Goal: Task Accomplishment & Management: Manage account settings

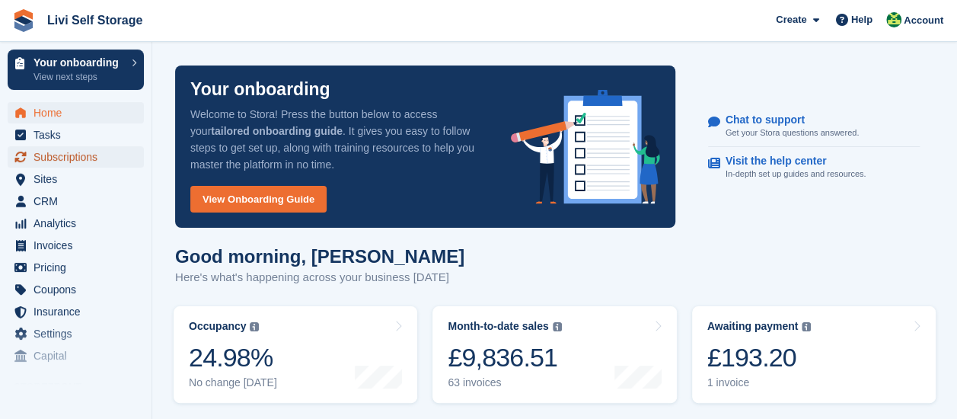
click at [81, 163] on span "Subscriptions" at bounding box center [79, 156] width 91 height 21
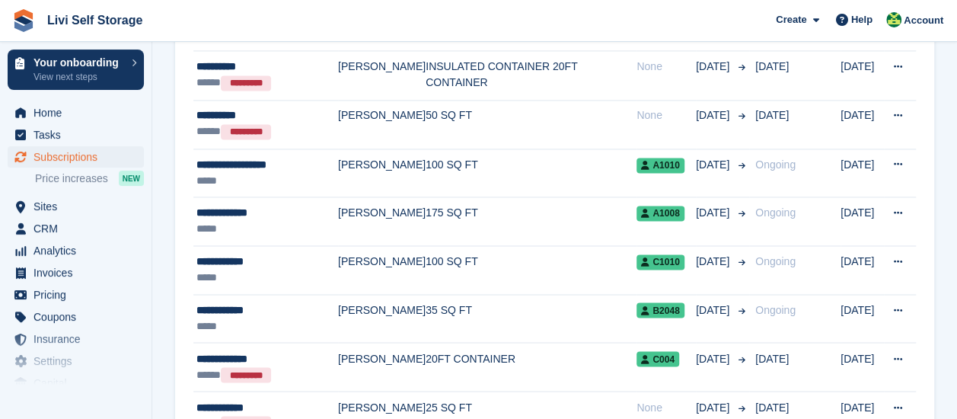
scroll to position [1142, 0]
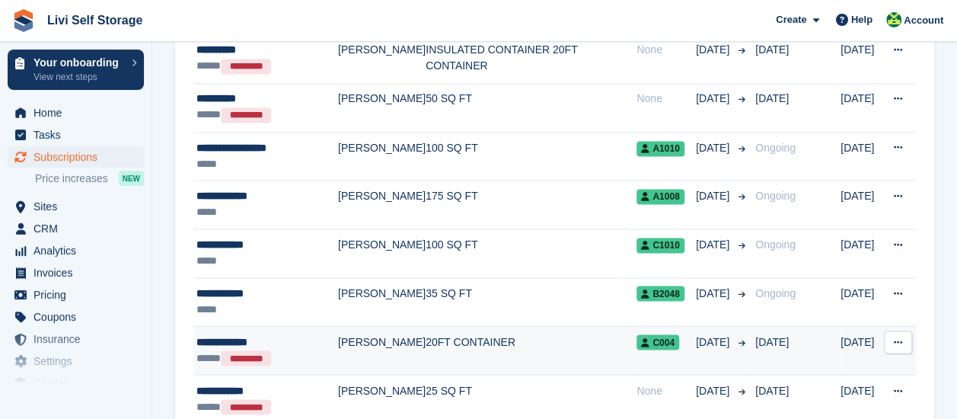
click at [379, 337] on td "[PERSON_NAME]" at bounding box center [382, 350] width 88 height 49
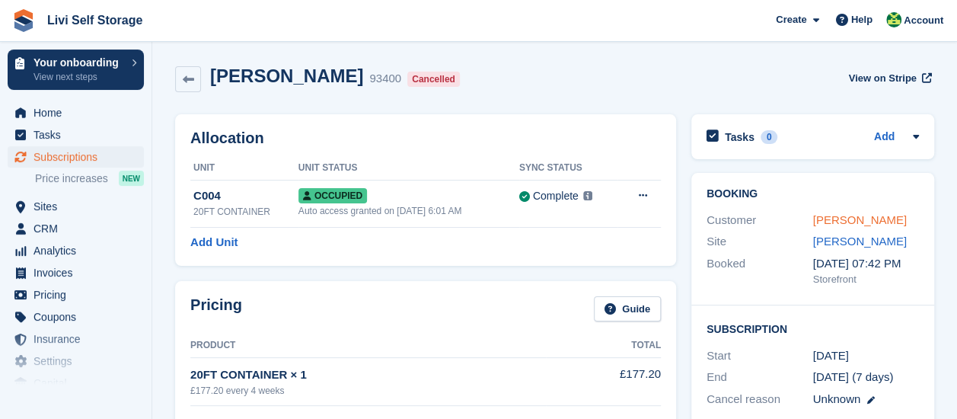
click at [855, 221] on link "Mark Thorburn" at bounding box center [860, 219] width 94 height 13
click at [61, 117] on span "Home" at bounding box center [79, 112] width 91 height 21
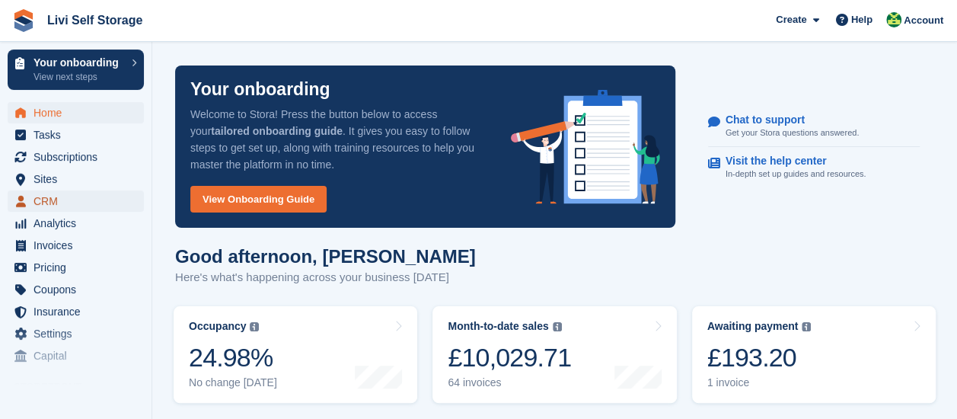
click at [51, 204] on span "CRM" at bounding box center [79, 200] width 91 height 21
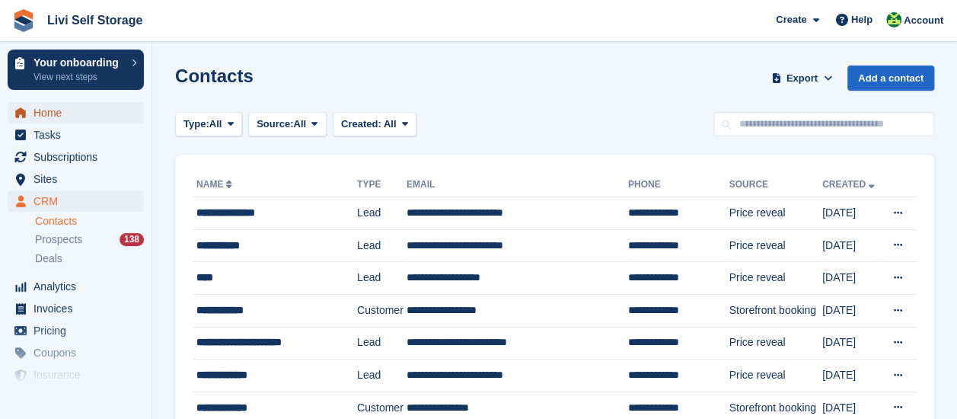
click at [55, 115] on span "Home" at bounding box center [79, 112] width 91 height 21
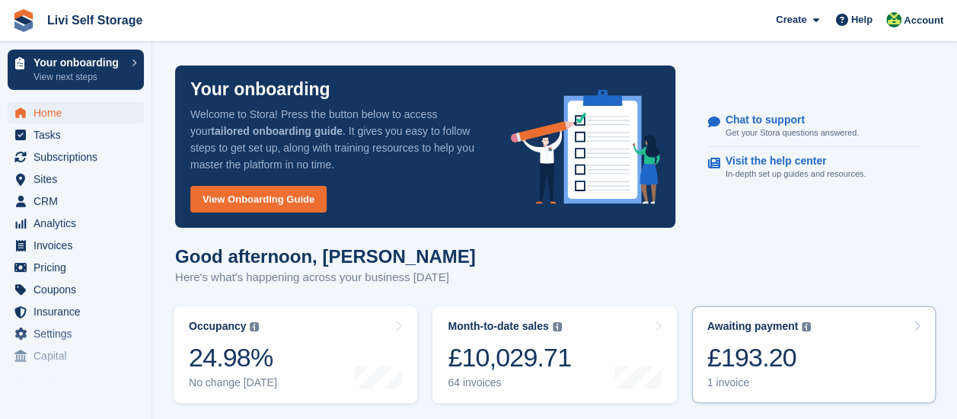
click at [780, 356] on div "£193.20" at bounding box center [760, 357] width 104 height 31
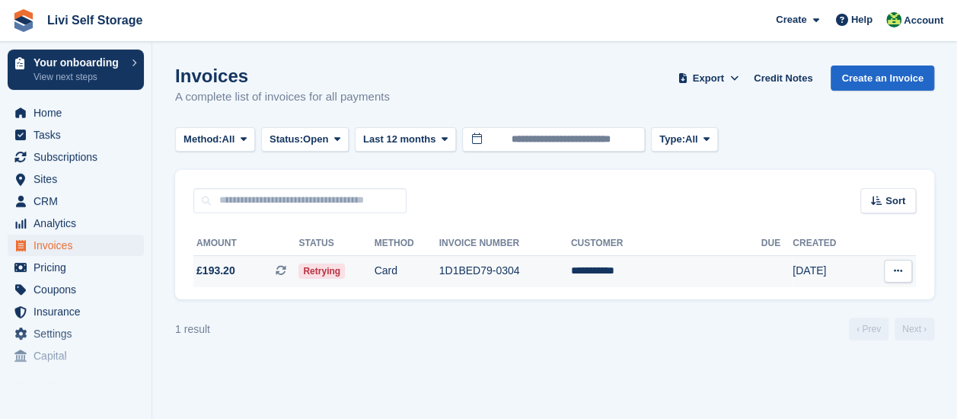
click at [341, 276] on span "Retrying" at bounding box center [322, 271] width 46 height 15
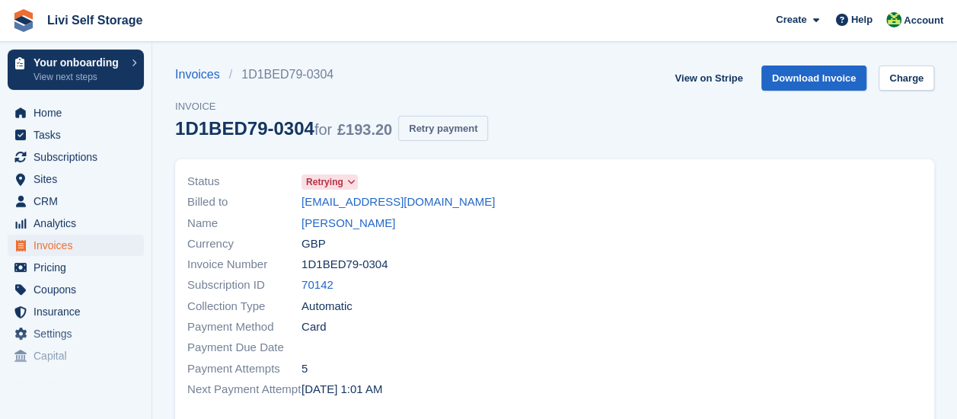
click at [446, 133] on button "Retry payment" at bounding box center [443, 128] width 90 height 25
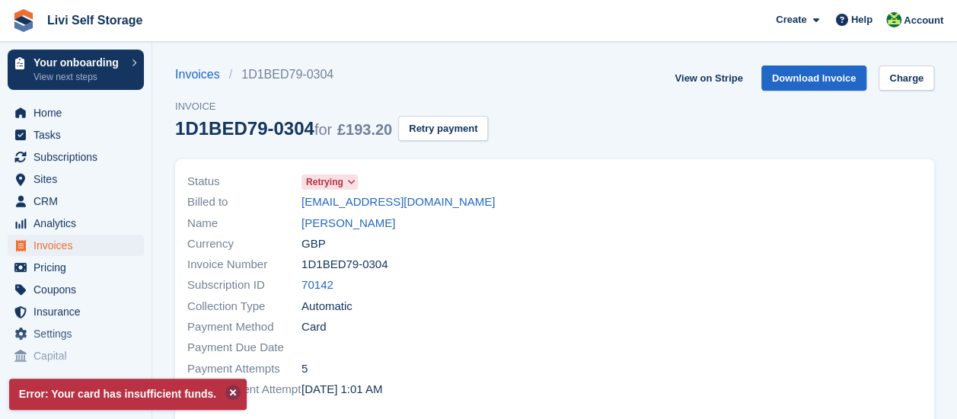
click at [228, 394] on button at bounding box center [232, 392] width 15 height 15
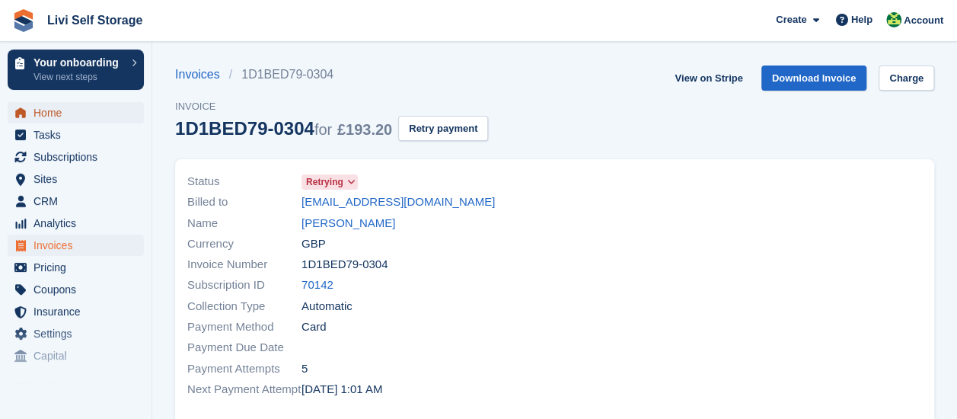
click at [56, 120] on span "Home" at bounding box center [79, 112] width 91 height 21
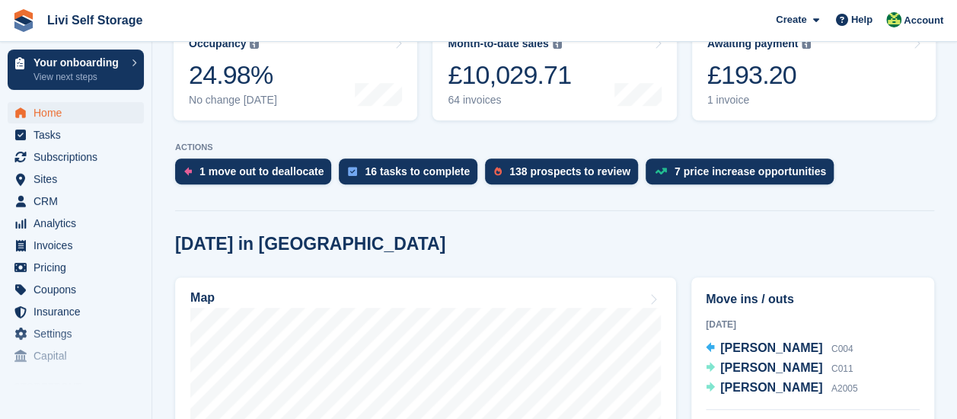
scroll to position [228, 0]
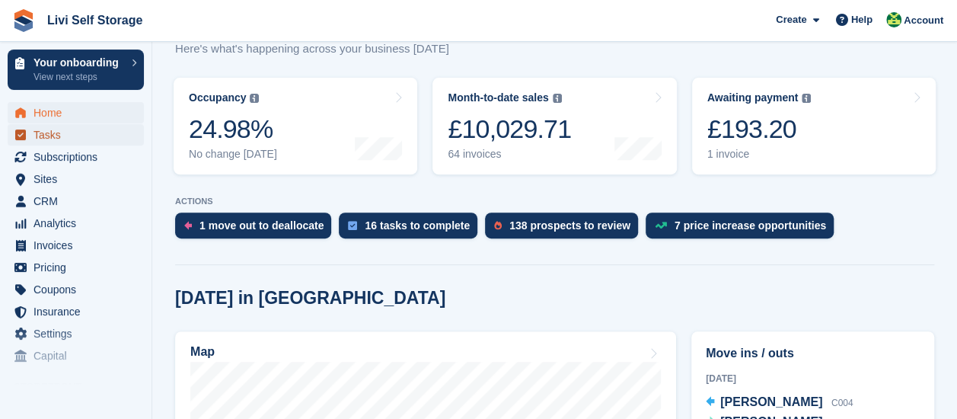
click at [49, 136] on span "Tasks" at bounding box center [79, 134] width 91 height 21
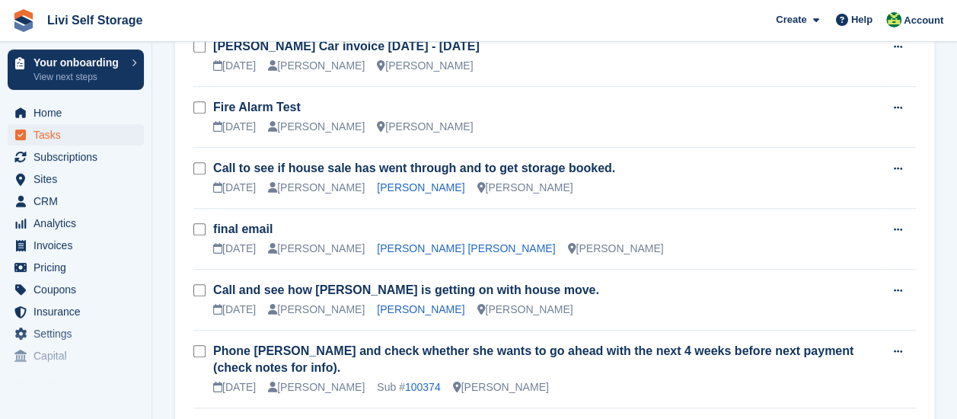
scroll to position [457, 0]
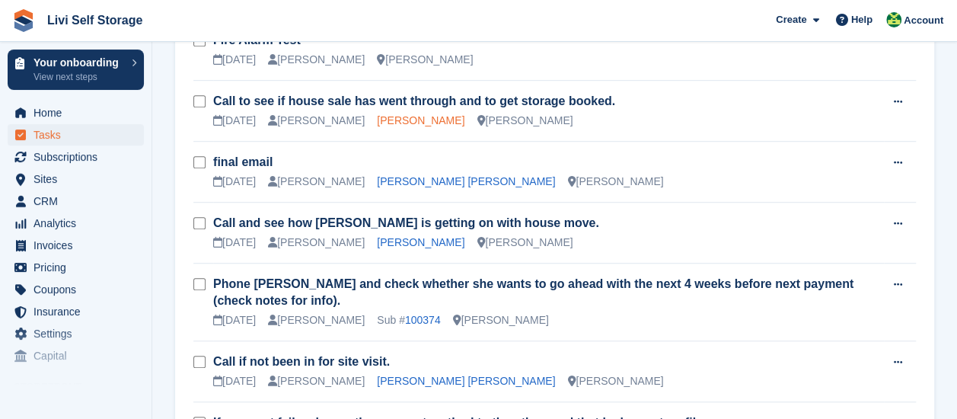
click at [385, 121] on link "[PERSON_NAME]" at bounding box center [421, 120] width 88 height 12
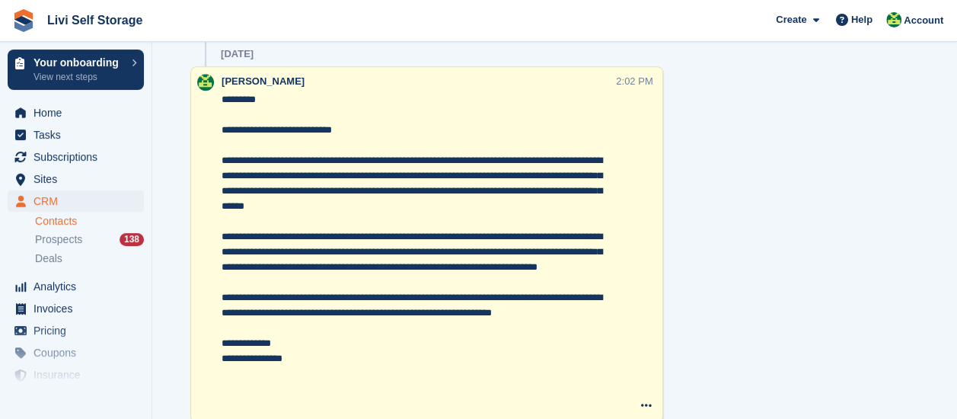
scroll to position [762, 0]
